Goal: Find specific page/section: Find specific page/section

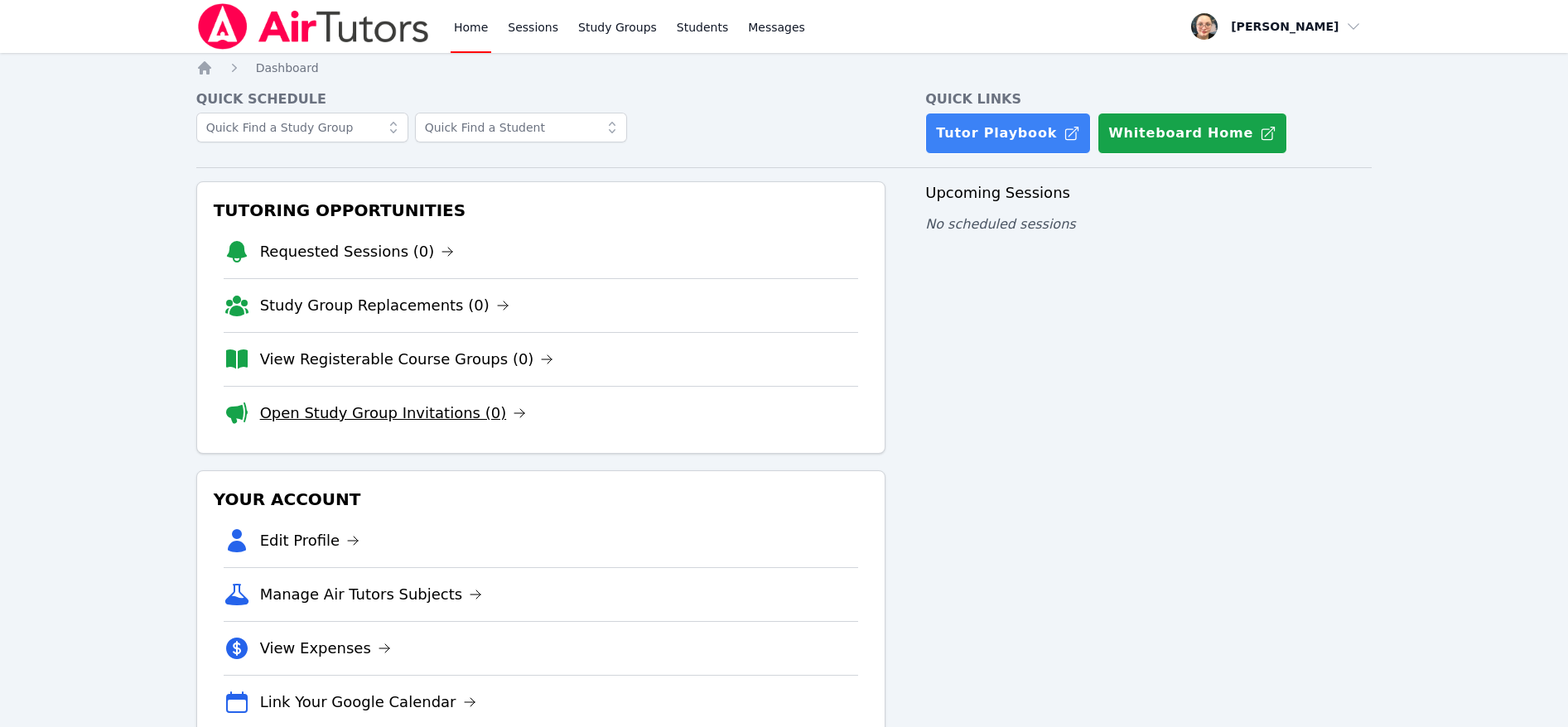
click at [409, 416] on link "Open Study Group Invitations (0)" at bounding box center [393, 413] width 266 height 23
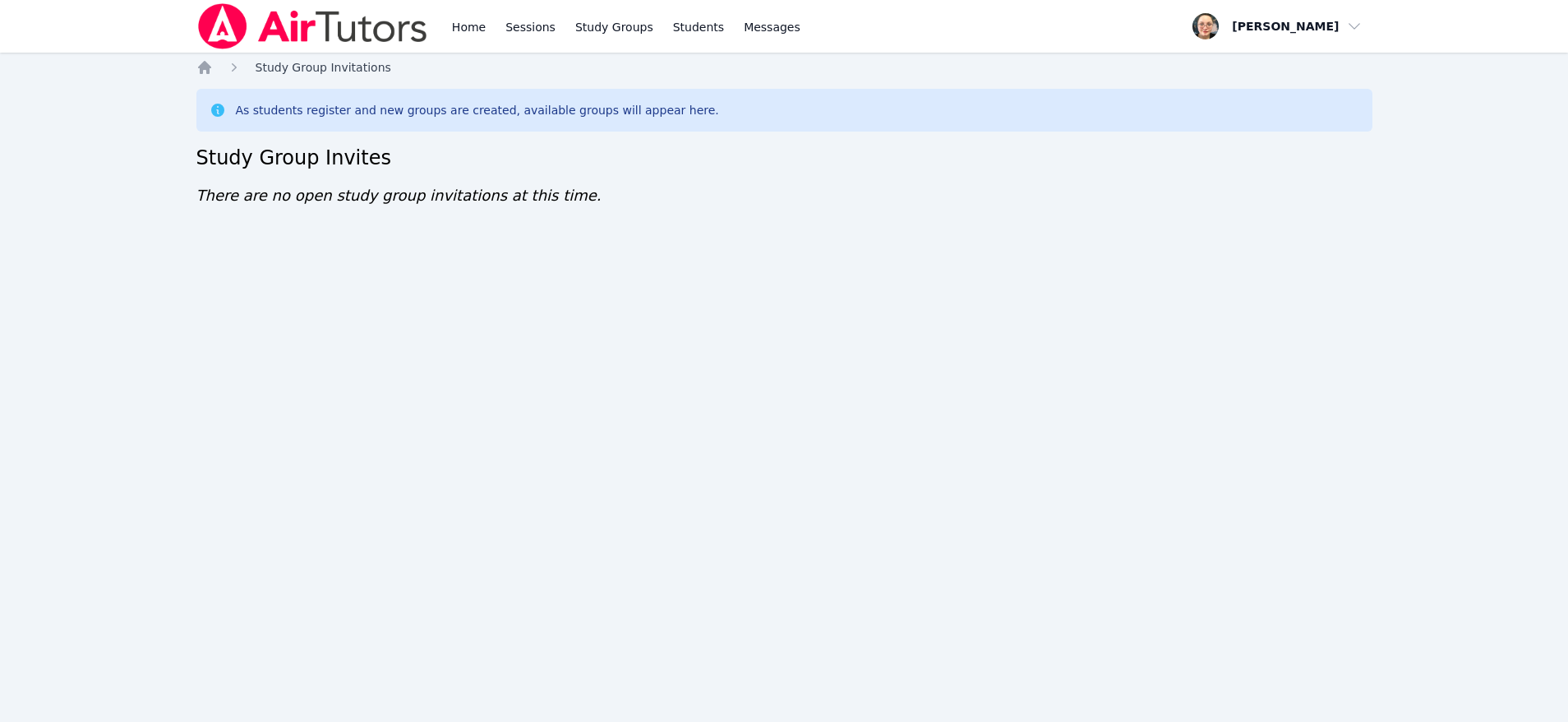
click at [289, 65] on span "Study Group Invitations" at bounding box center [323, 68] width 135 height 13
click at [206, 66] on icon "Breadcrumb" at bounding box center [204, 68] width 13 height 13
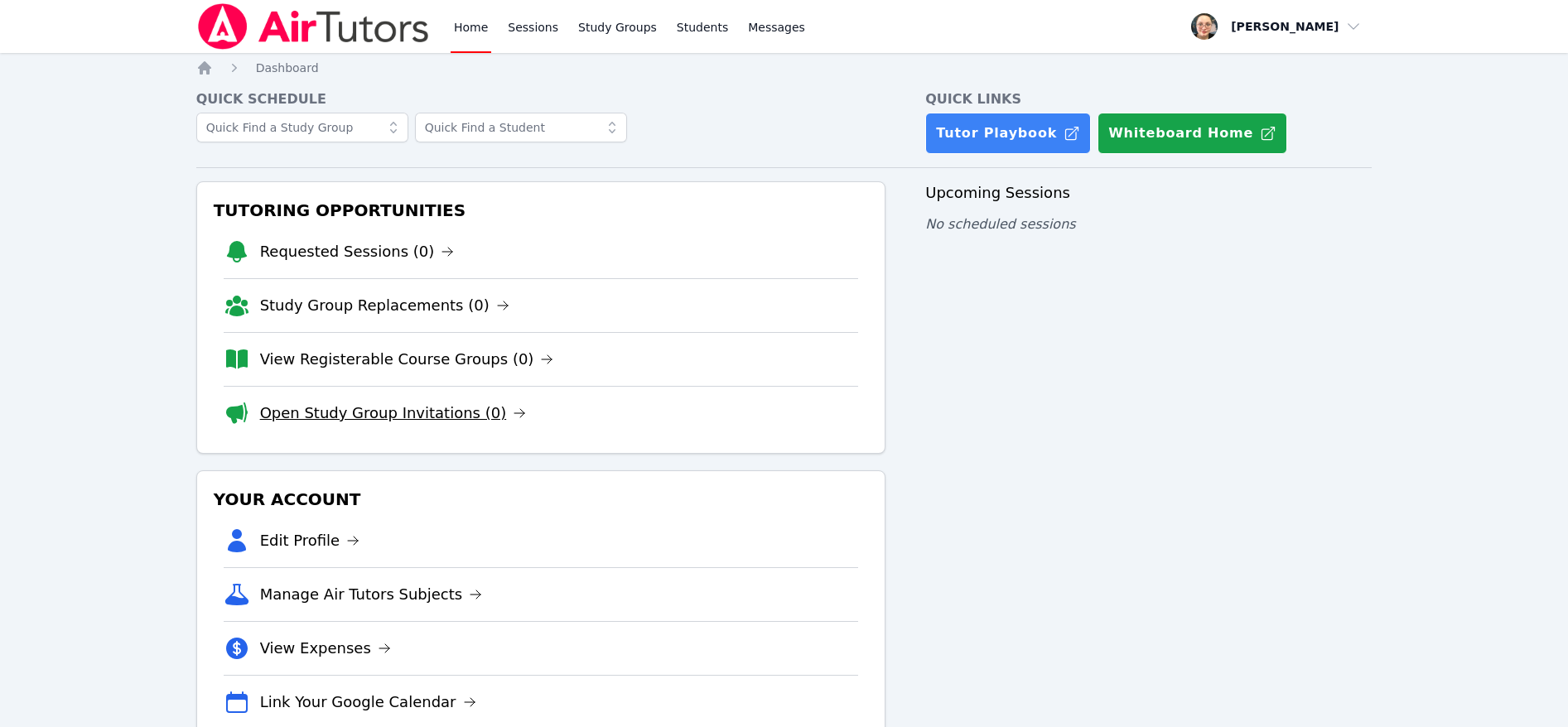
click at [357, 415] on link "Open Study Group Invitations (0)" at bounding box center [393, 413] width 266 height 23
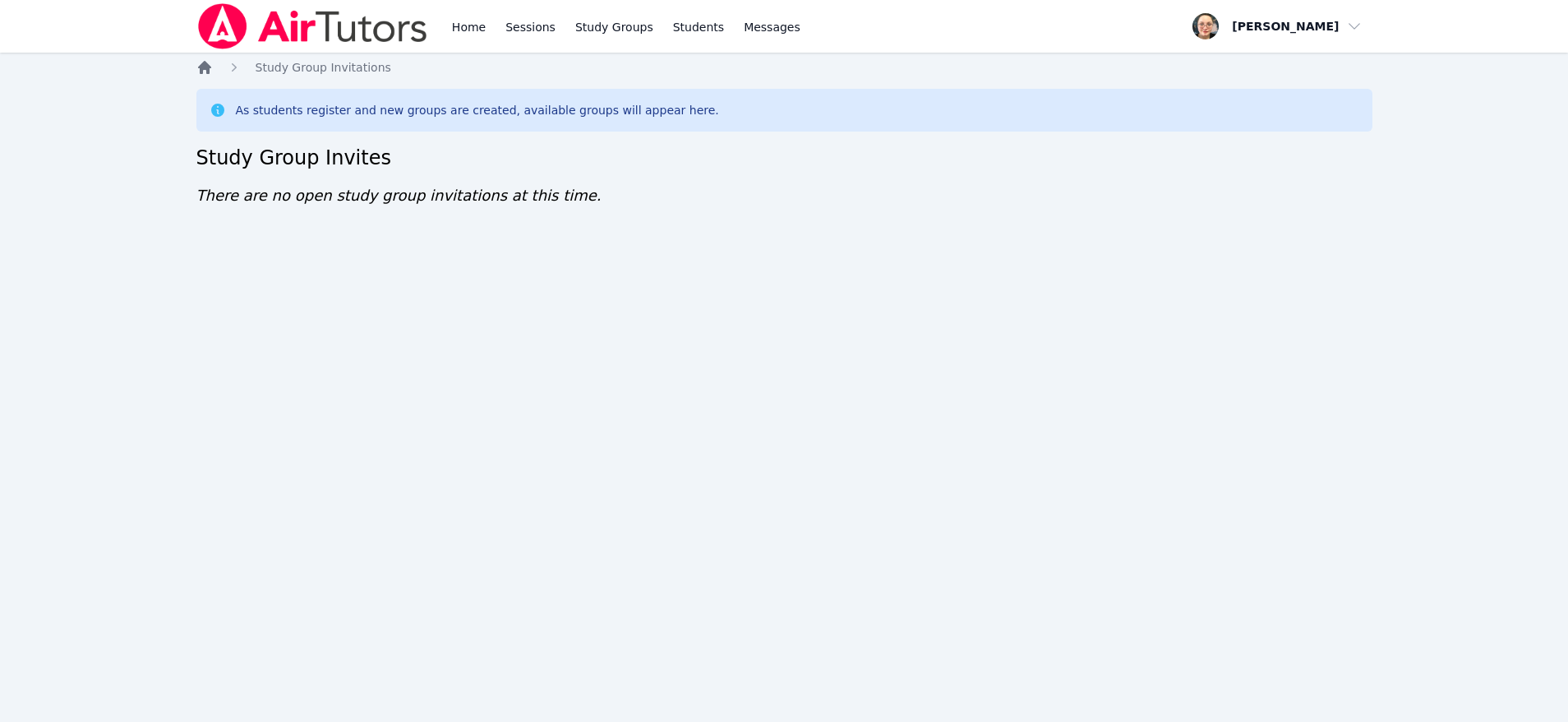
click at [206, 66] on icon "Breadcrumb" at bounding box center [204, 68] width 13 height 13
